Goal: Information Seeking & Learning: Find contact information

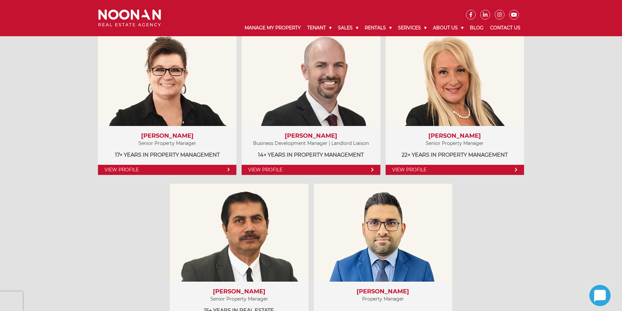
scroll to position [358, 0]
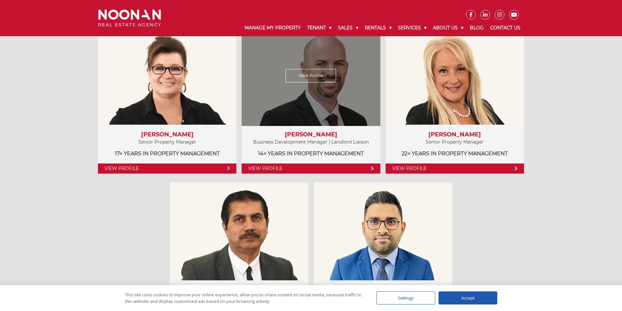
drag, startPoint x: 321, startPoint y: 79, endPoint x: 326, endPoint y: 82, distance: 6.2
click at [326, 82] on link "View Profile" at bounding box center [311, 75] width 51 height 13
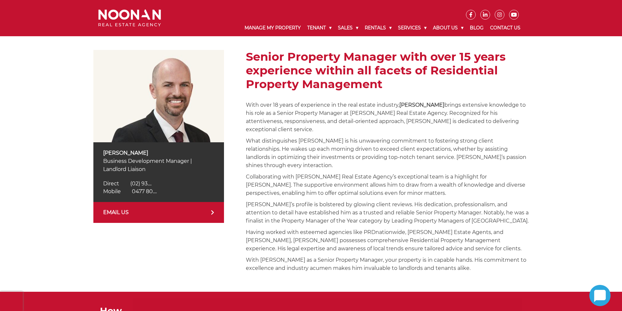
scroll to position [98, 0]
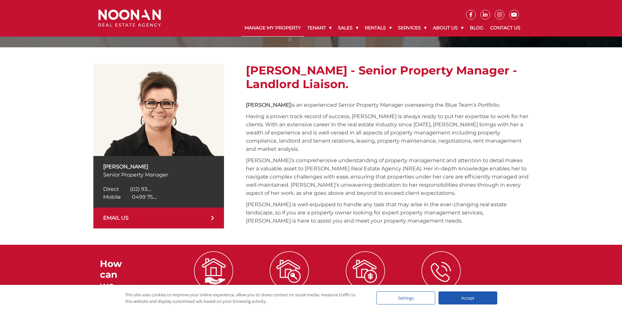
scroll to position [98, 0]
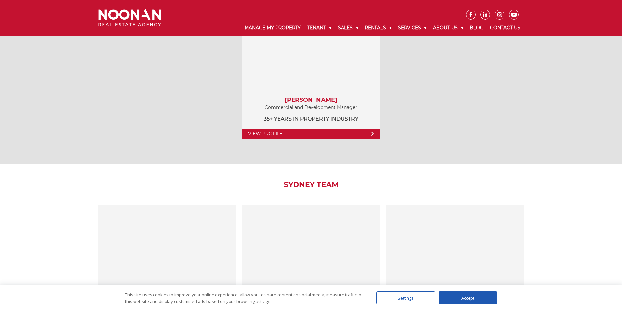
scroll to position [979, 0]
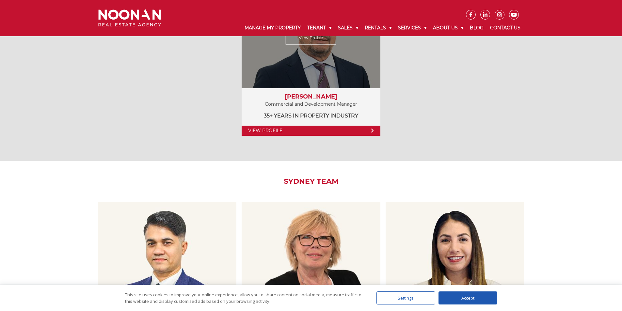
click at [324, 42] on link "View Profile" at bounding box center [311, 37] width 51 height 13
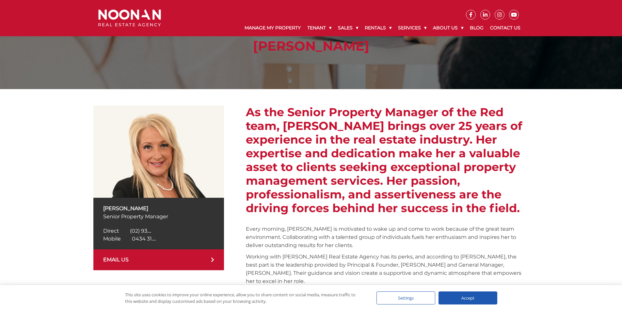
scroll to position [98, 0]
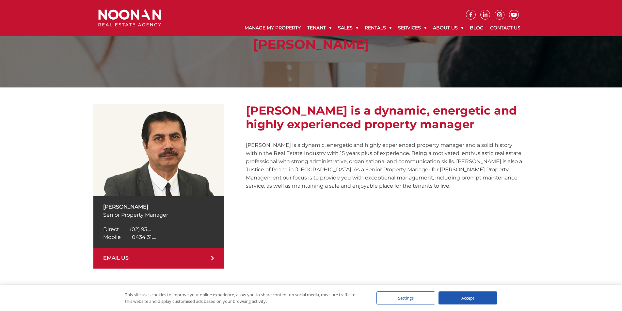
scroll to position [131, 0]
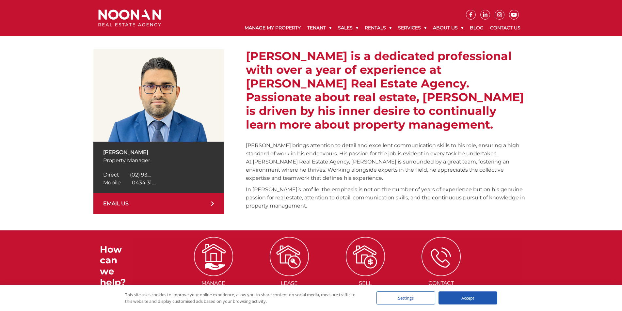
scroll to position [98, 0]
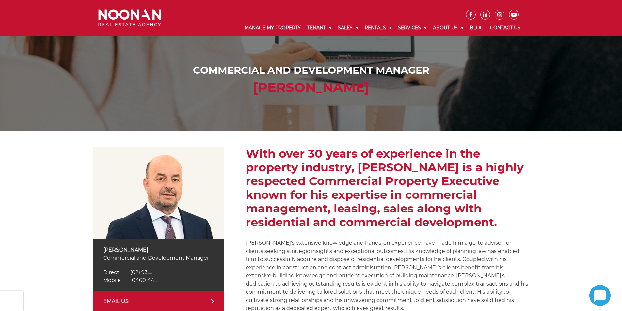
scroll to position [163, 0]
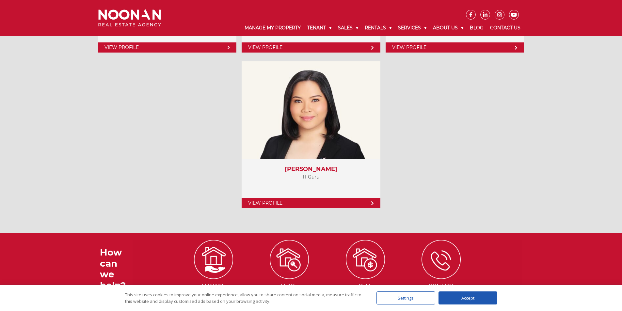
scroll to position [2670, 0]
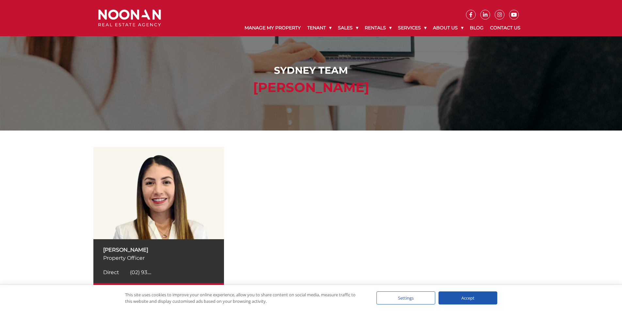
scroll to position [131, 0]
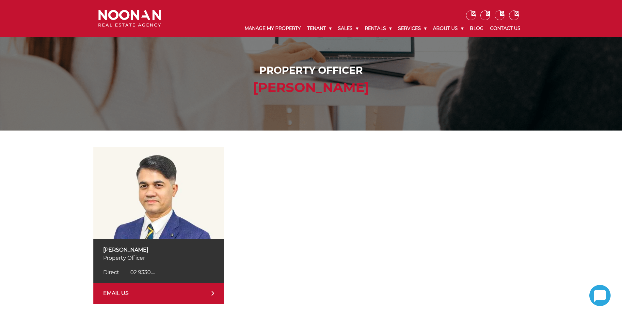
scroll to position [98, 0]
